Goal: Find specific page/section: Find specific page/section

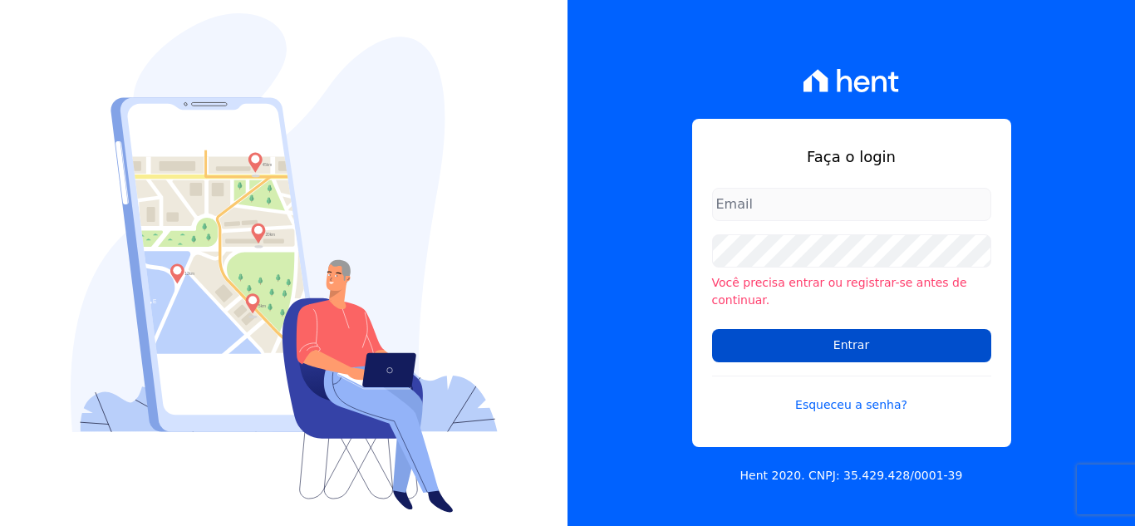
type input "[PERSON_NAME][EMAIL_ADDRESS][DOMAIN_NAME]"
click at [804, 332] on input "Entrar" at bounding box center [851, 345] width 279 height 33
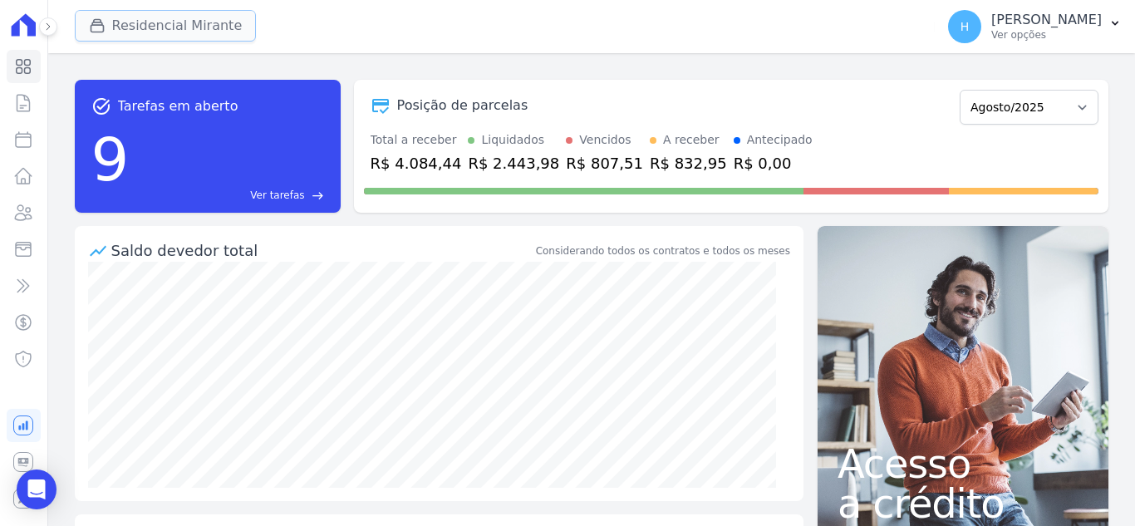
click at [105, 32] on icon "button" at bounding box center [97, 25] width 17 height 17
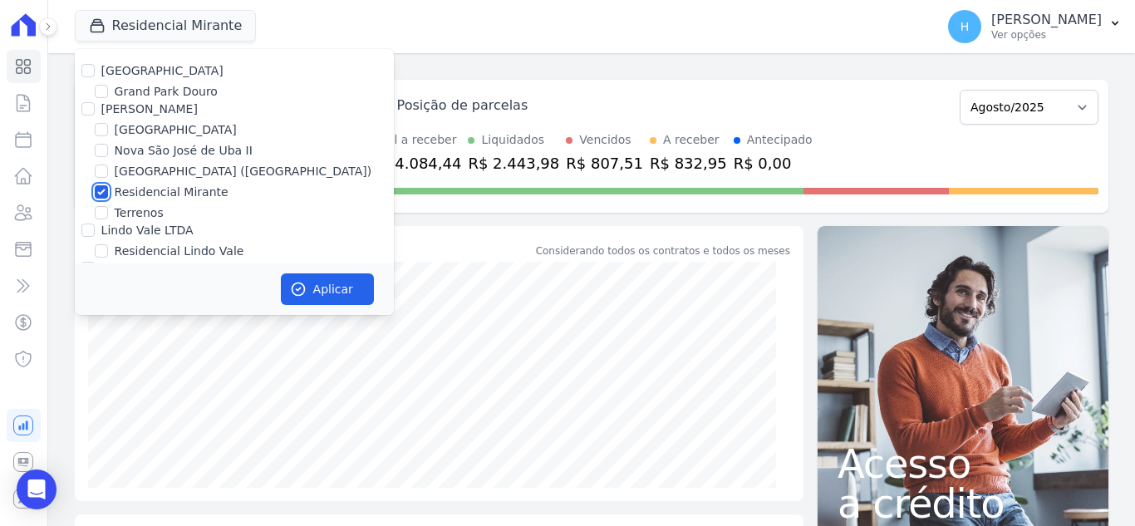
click at [101, 186] on input "Residencial Mirante" at bounding box center [101, 191] width 13 height 13
checkbox input "false"
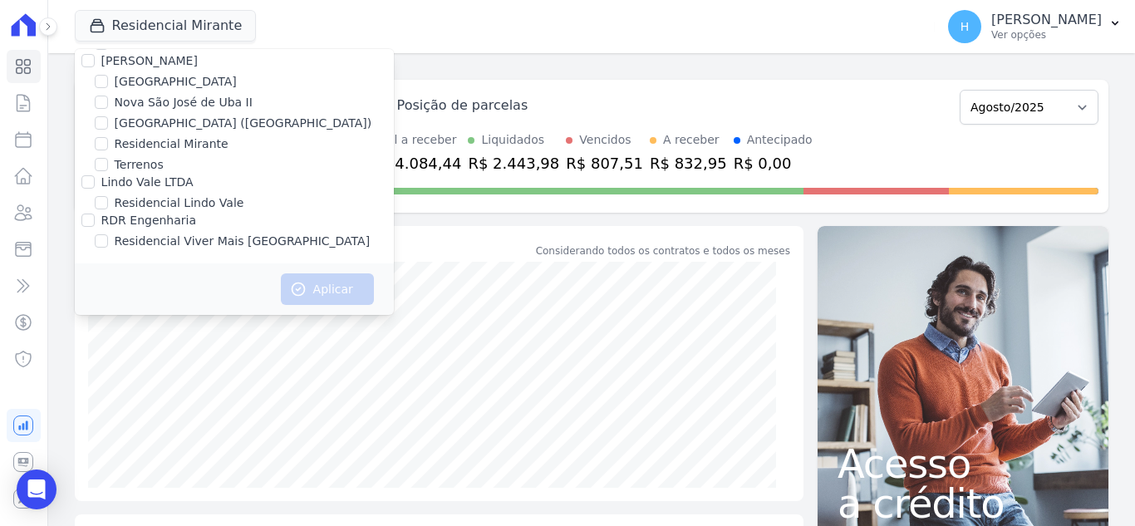
click at [110, 242] on div "Residencial Viver Mais Campo Grande" at bounding box center [234, 241] width 319 height 17
click at [96, 245] on input "Residencial Viver Mais Campo Grande" at bounding box center [101, 240] width 13 height 13
checkbox input "true"
click at [313, 297] on button "Aplicar" at bounding box center [327, 289] width 93 height 32
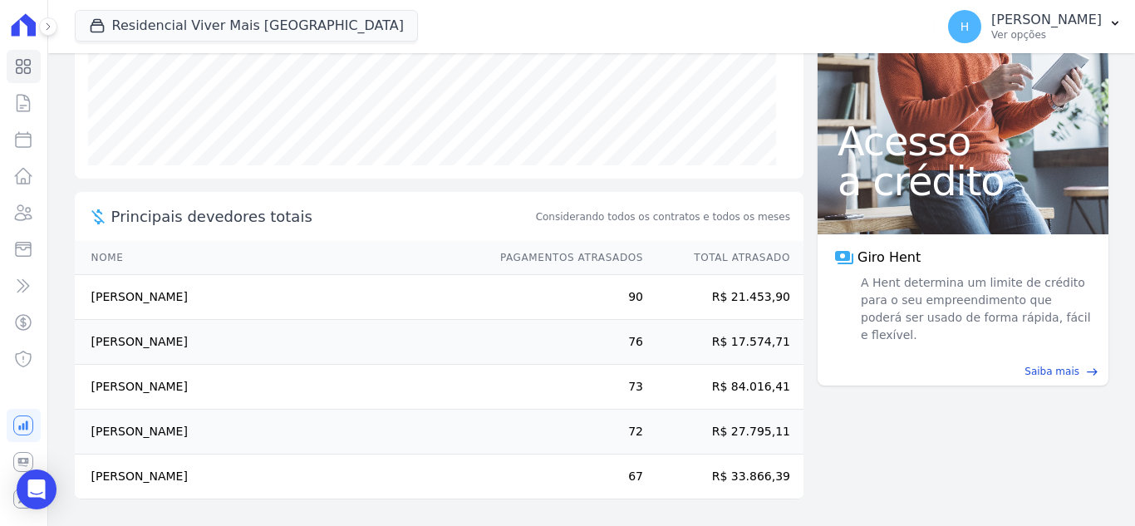
scroll to position [0, 0]
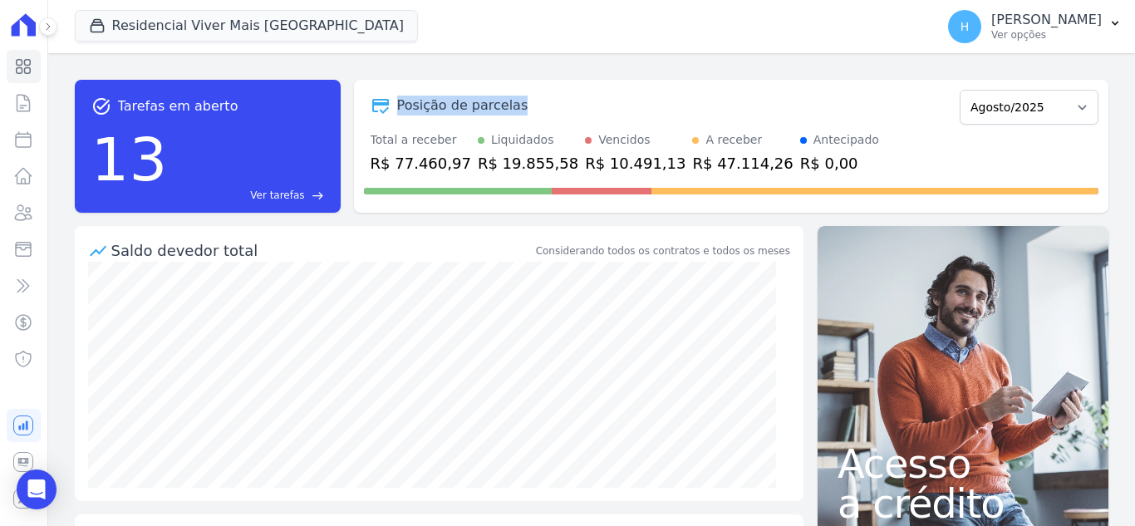
drag, startPoint x: 514, startPoint y: 109, endPoint x: 391, endPoint y: 104, distance: 123.9
click at [391, 104] on div "Posição de parcelas" at bounding box center [658, 106] width 589 height 20
click at [497, 62] on div "task_alt Tarefas em aberto 13 Ver tarefas east Posição de parcelas Janeiro/2021…" at bounding box center [591, 289] width 1087 height 473
click at [20, 219] on icon at bounding box center [23, 213] width 20 height 20
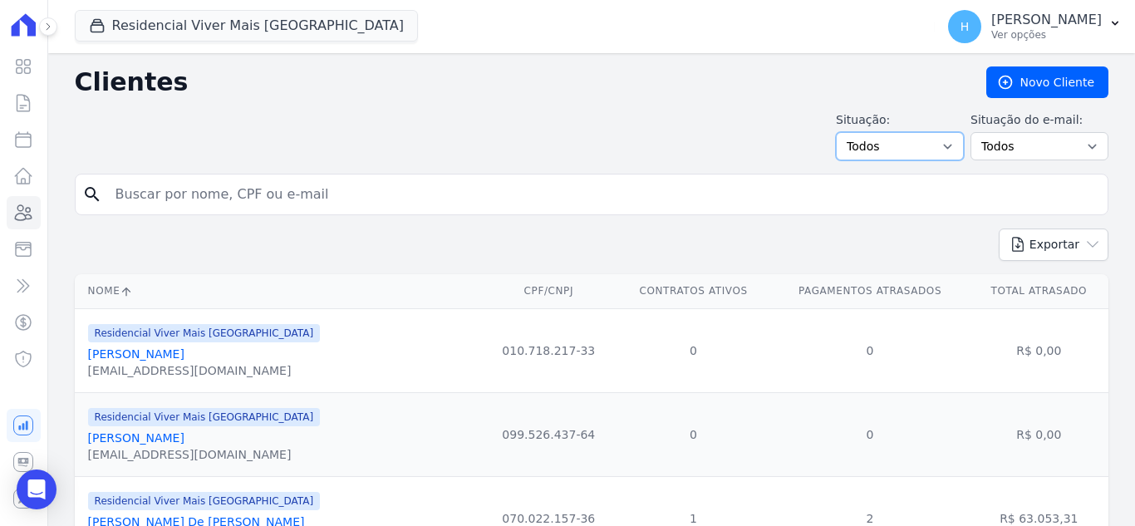
click at [933, 145] on select "Todos Adimplentes Inadimplentes" at bounding box center [900, 146] width 128 height 28
click at [50, 35] on button at bounding box center [48, 26] width 18 height 18
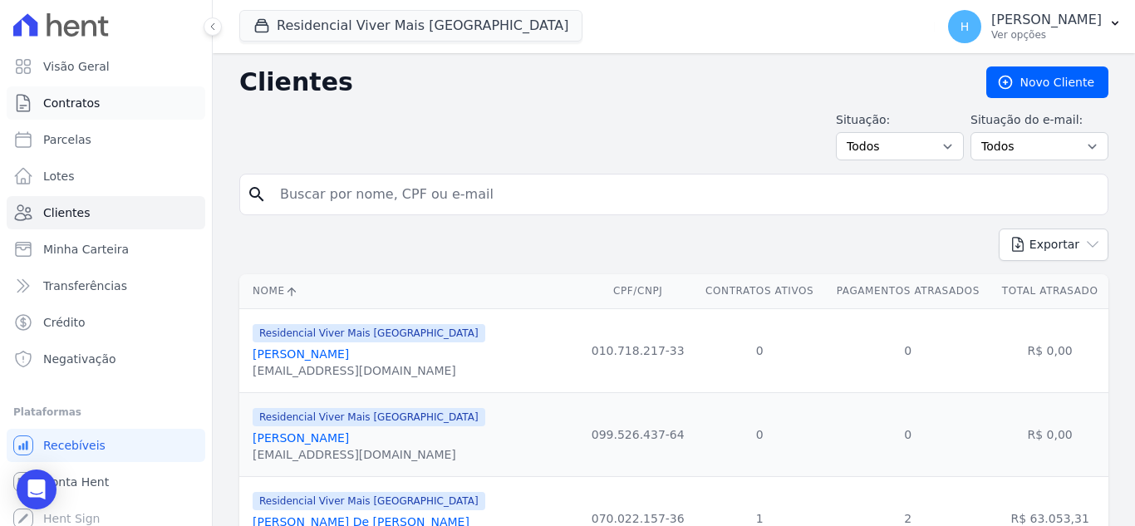
click at [91, 105] on span "Contratos" at bounding box center [71, 103] width 56 height 17
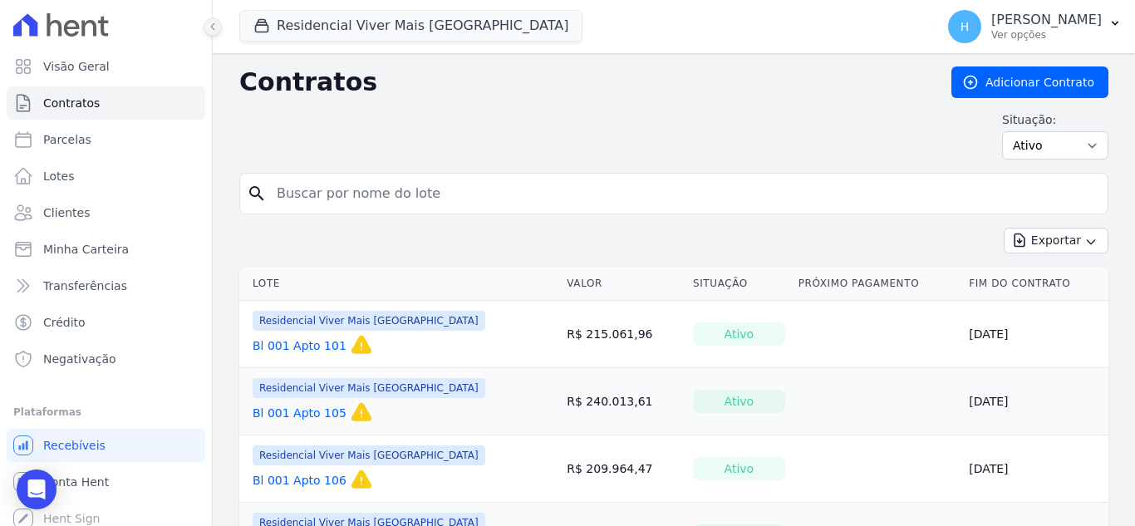
click at [212, 31] on icon at bounding box center [213, 27] width 10 height 10
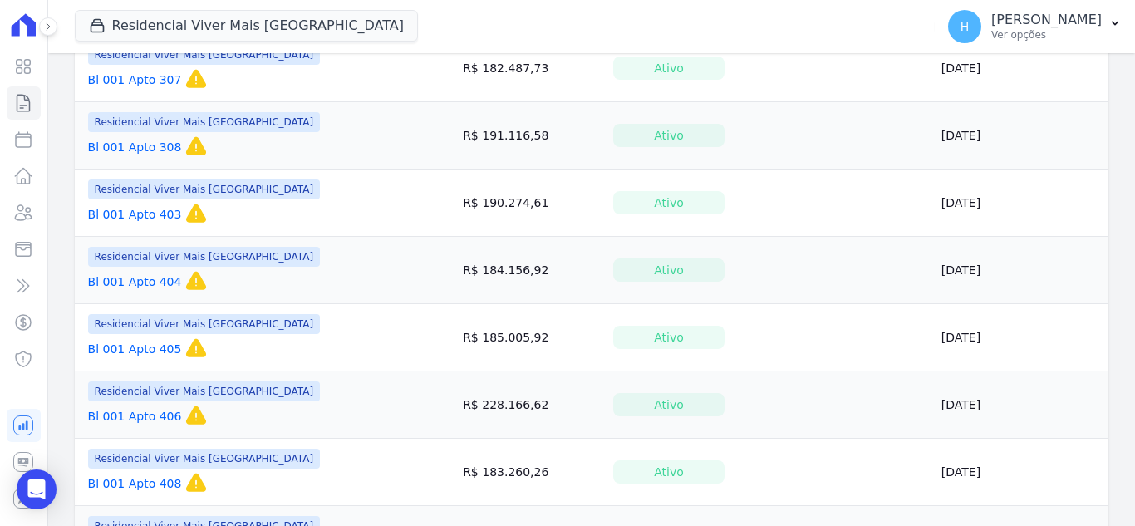
scroll to position [1516, 0]
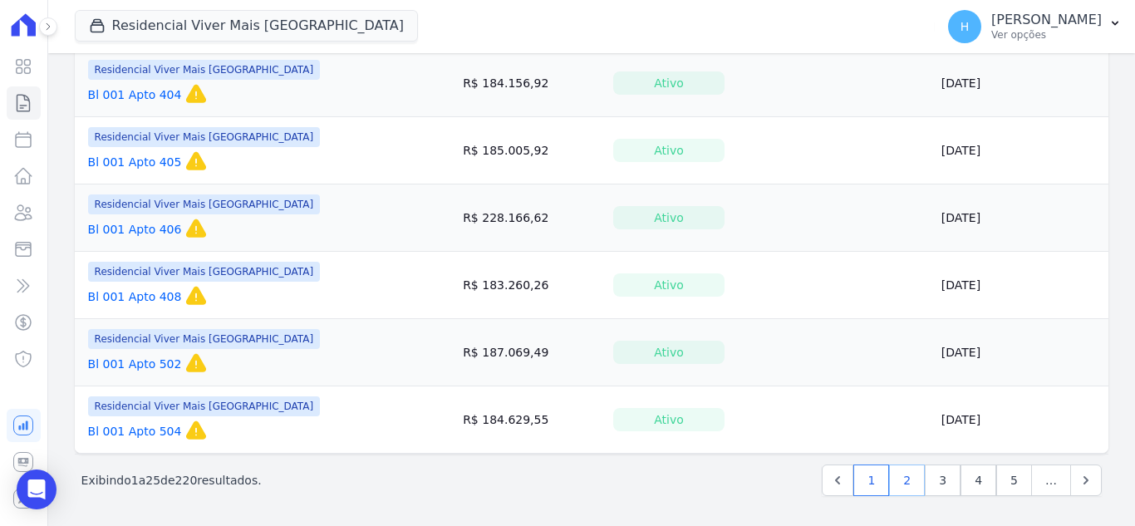
click at [895, 485] on link "2" at bounding box center [907, 480] width 36 height 32
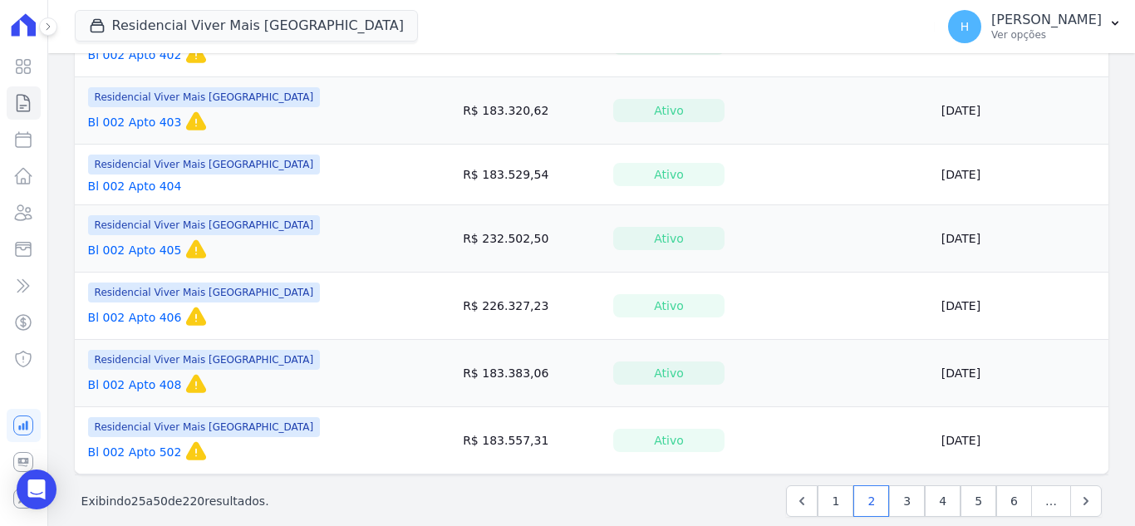
scroll to position [1516, 0]
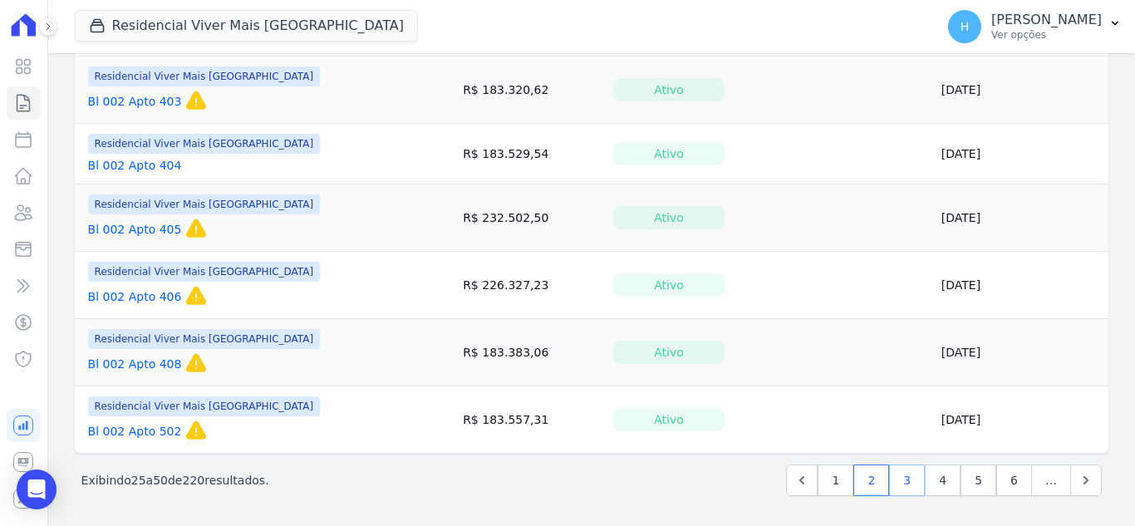
click at [896, 480] on link "3" at bounding box center [907, 480] width 36 height 32
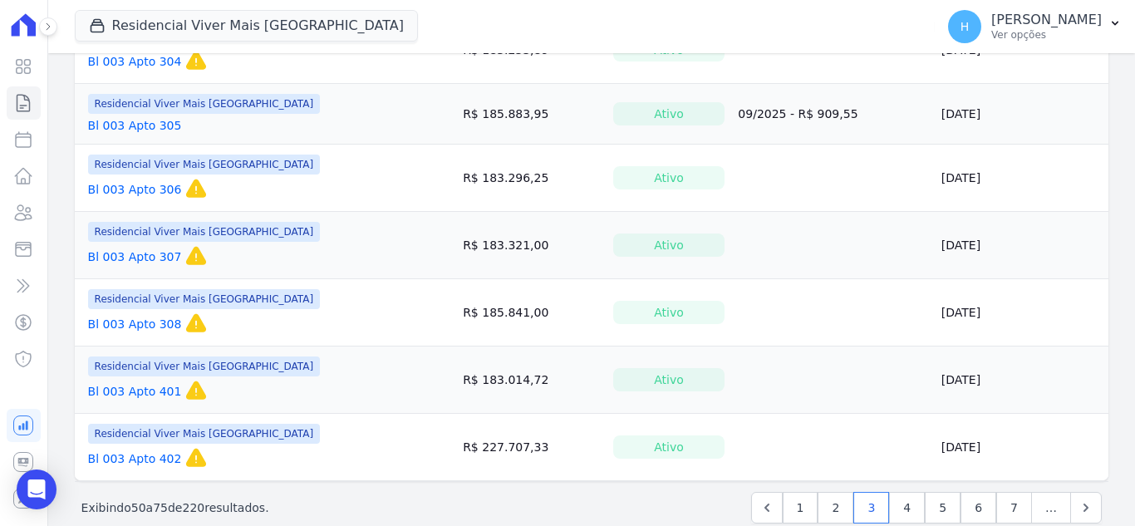
scroll to position [1523, 0]
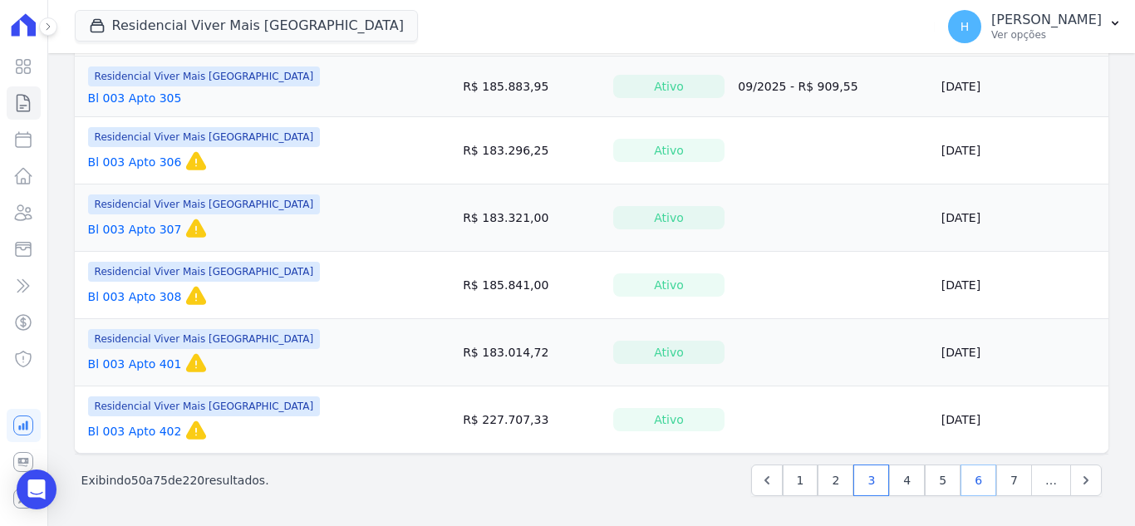
click at [960, 477] on link "6" at bounding box center [978, 480] width 36 height 32
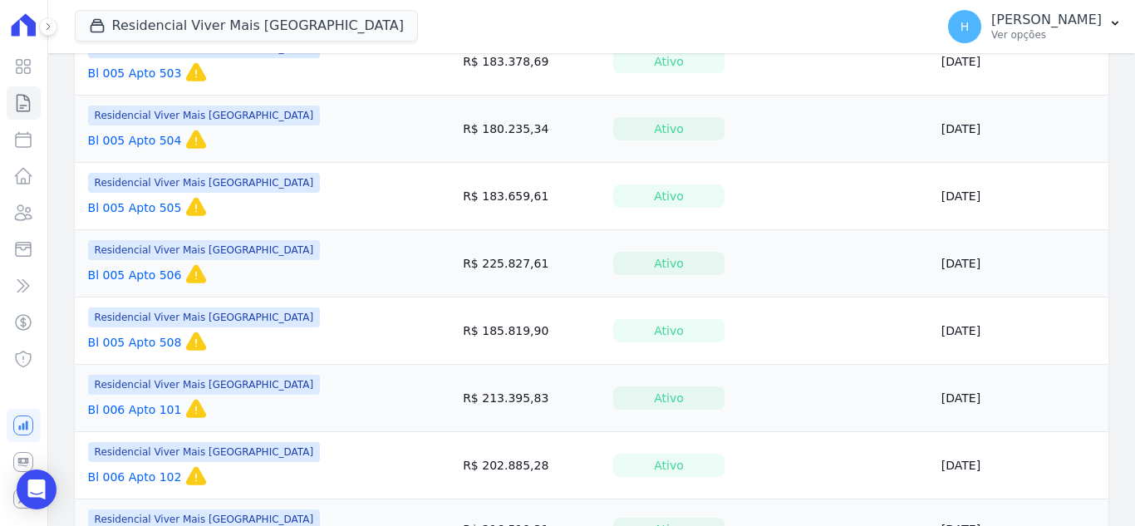
scroll to position [1523, 0]
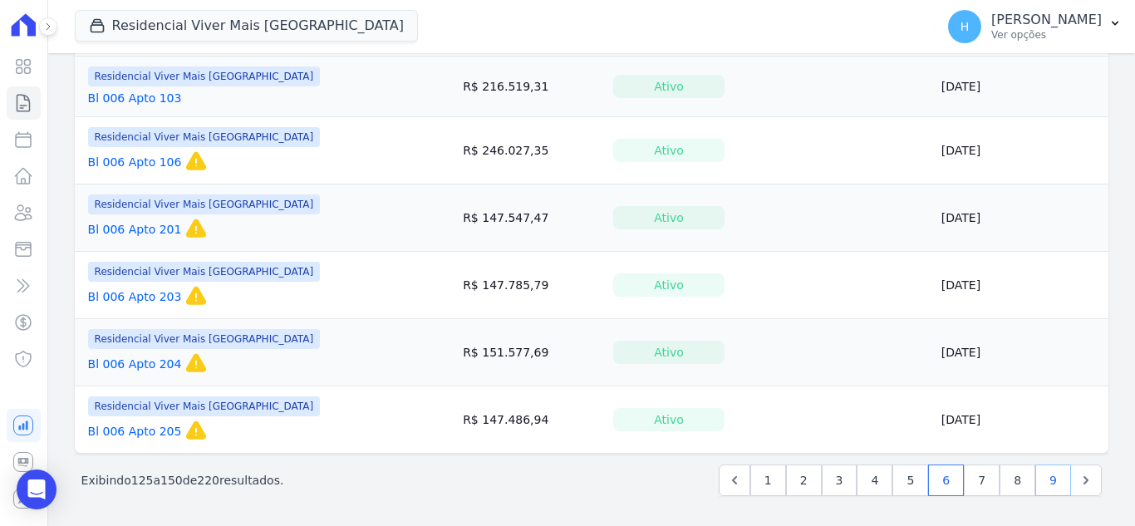
click at [1035, 483] on link "9" at bounding box center [1053, 480] width 36 height 32
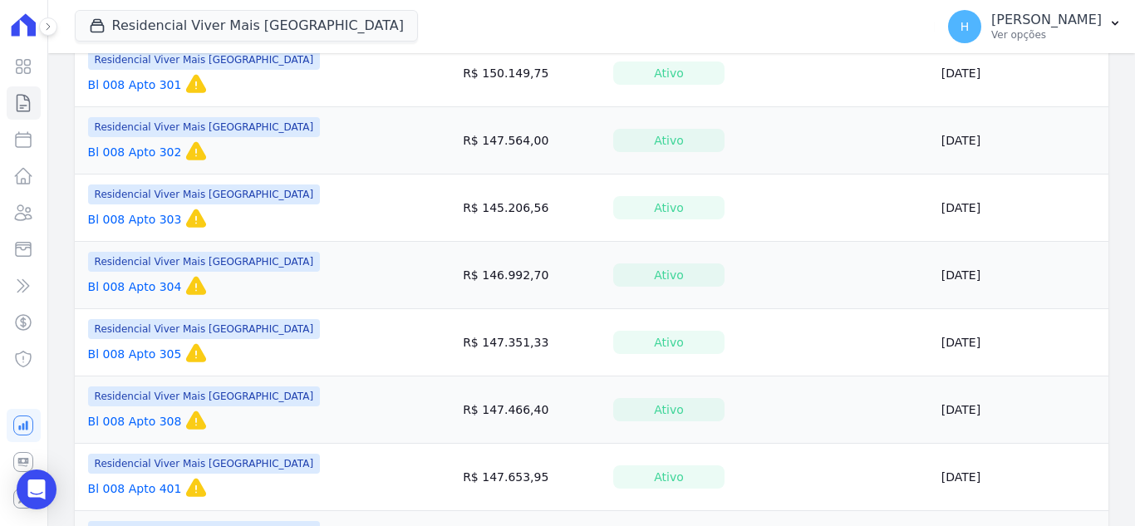
scroll to position [1193, 0]
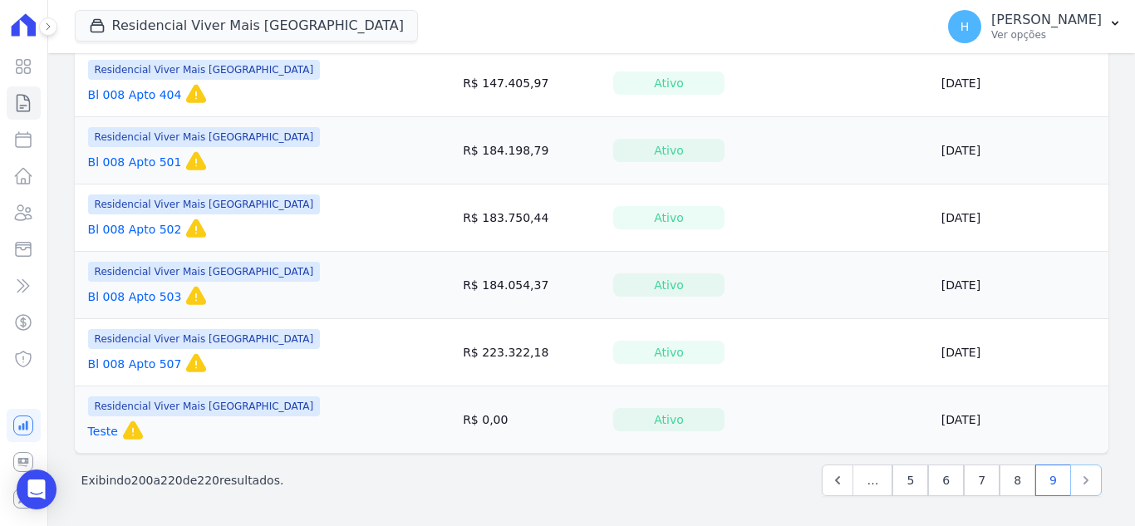
click at [1078, 484] on icon "Next" at bounding box center [1086, 480] width 17 height 17
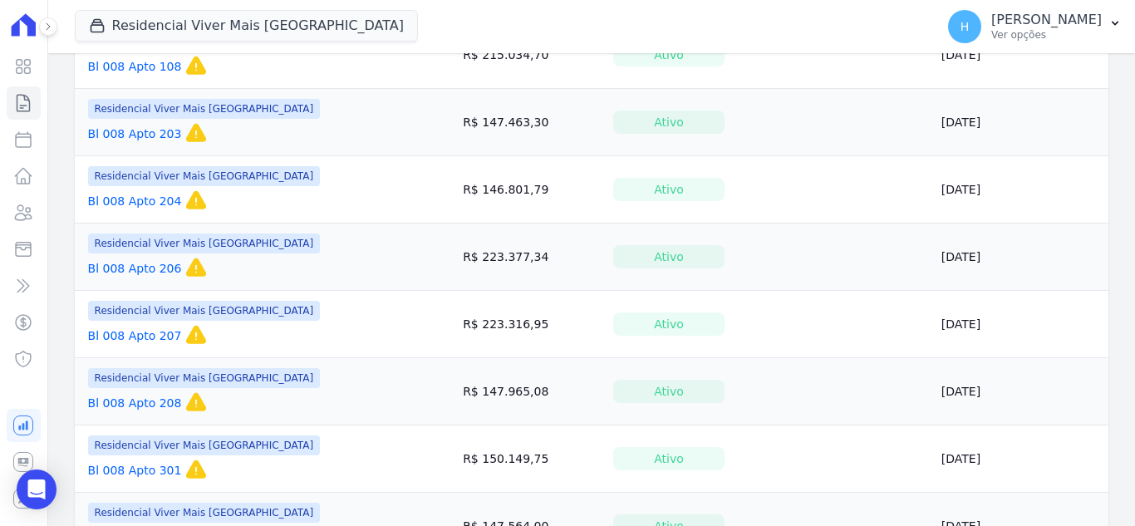
scroll to position [0, 0]
